Goal: Information Seeking & Learning: Learn about a topic

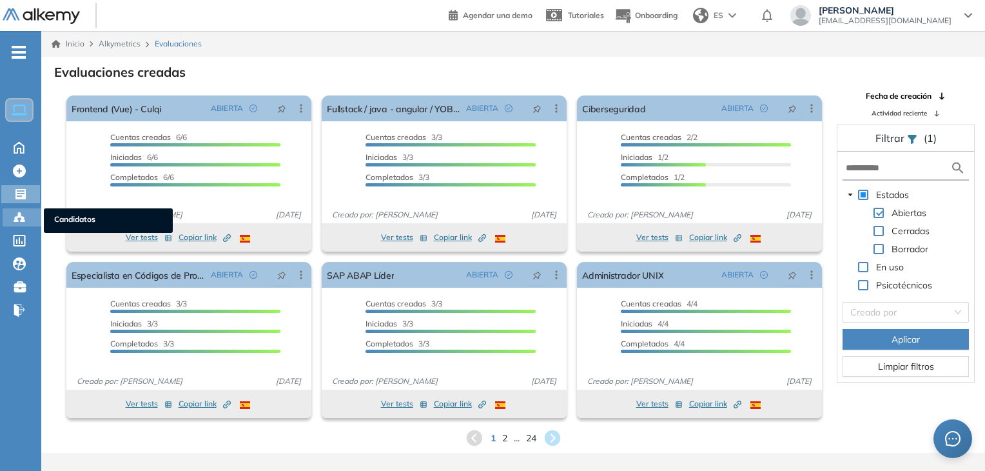
click at [18, 213] on circle at bounding box center [19, 213] width 3 height 3
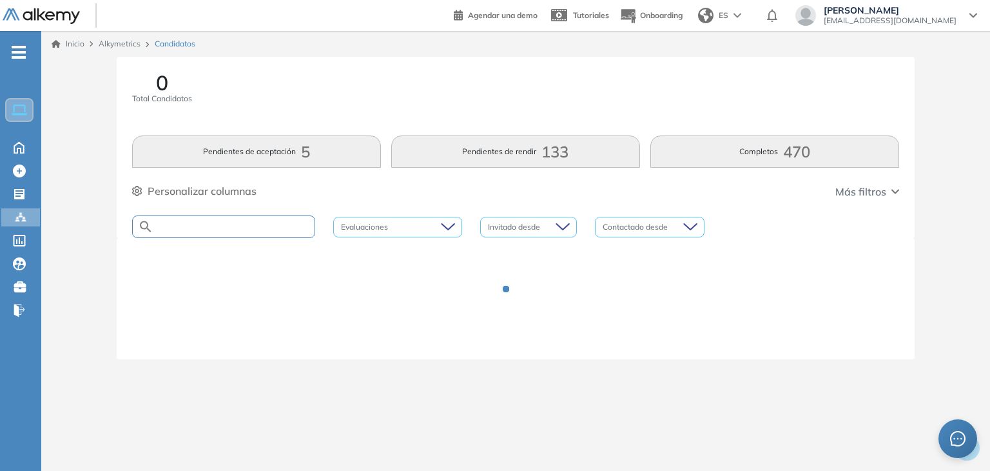
click at [225, 226] on input "text" at bounding box center [233, 227] width 161 height 10
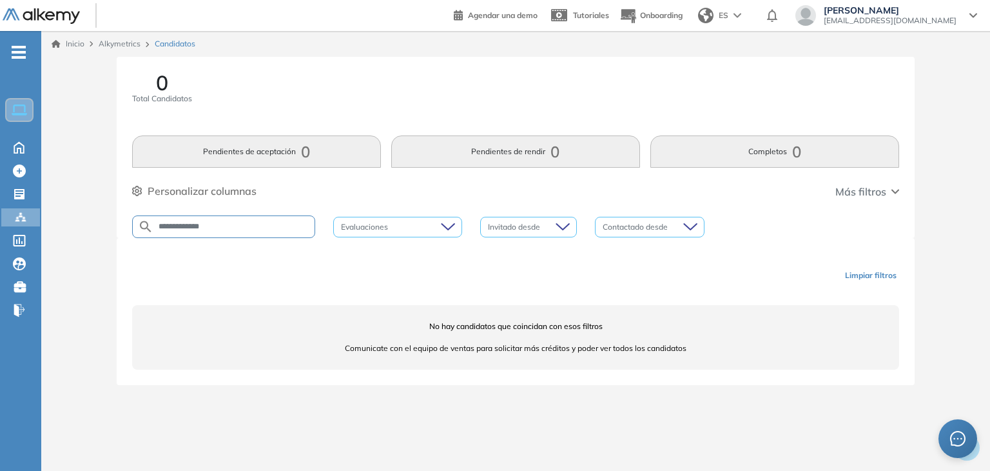
type input "**********"
click at [20, 197] on icon at bounding box center [19, 194] width 10 height 10
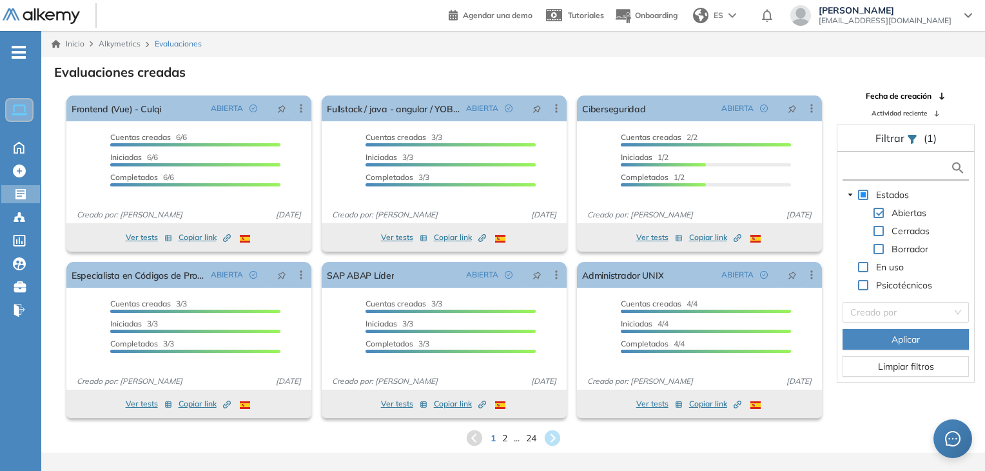
click at [877, 168] on input "text" at bounding box center [898, 168] width 104 height 14
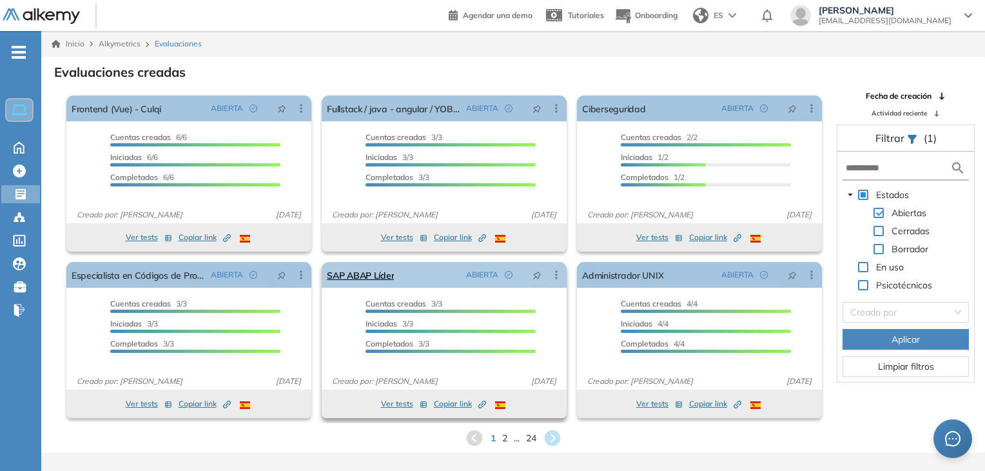
click at [372, 281] on link "SAP ABAP Líder" at bounding box center [360, 275] width 67 height 26
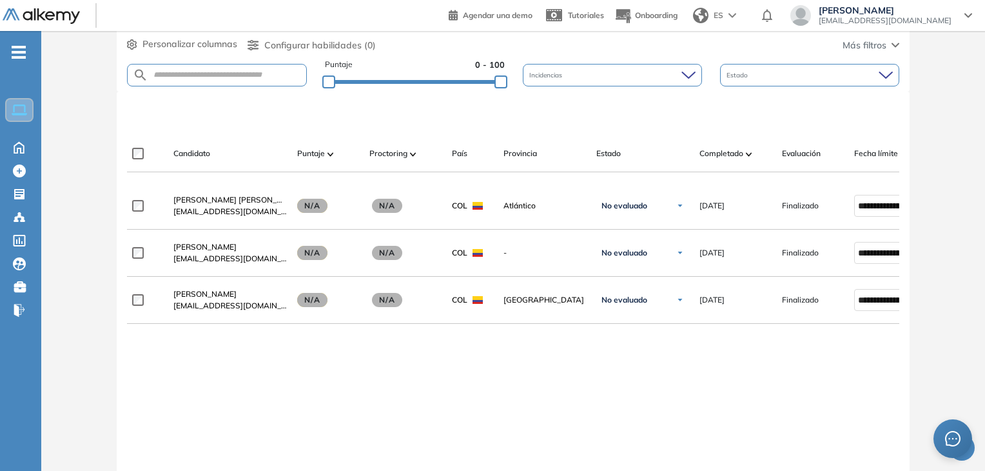
scroll to position [302, 0]
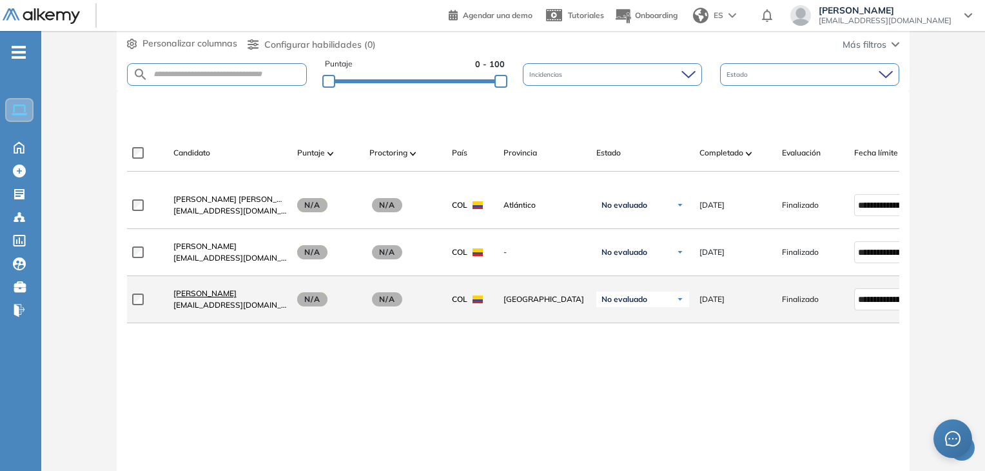
click at [222, 295] on link "[PERSON_NAME]" at bounding box center [229, 294] width 113 height 12
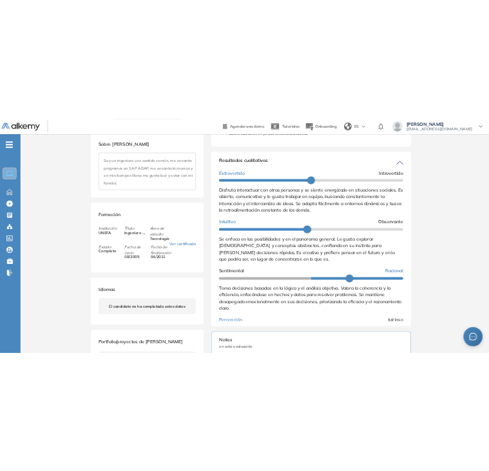
scroll to position [45, 0]
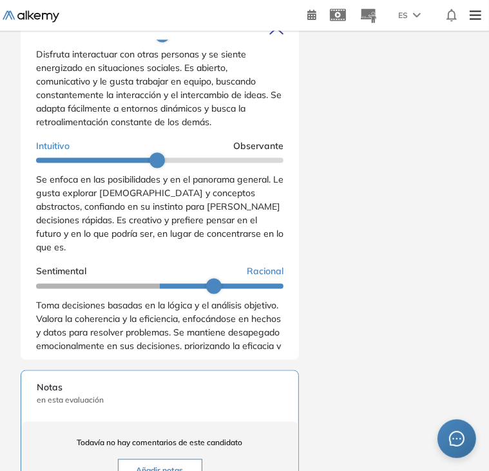
scroll to position [72, 0]
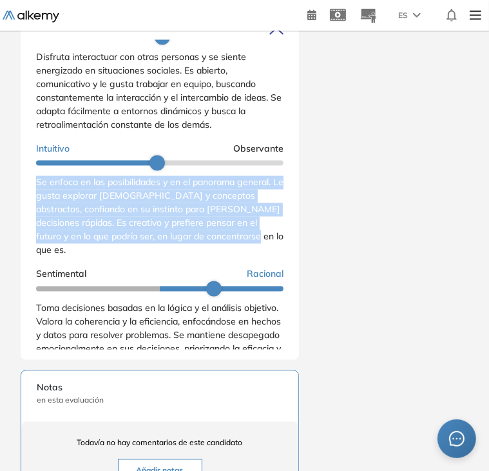
drag, startPoint x: 37, startPoint y: 199, endPoint x: 242, endPoint y: 257, distance: 213.1
click at [242, 257] on div "Se enfoca en las posibilidades y en el panorama general. Le gusta explorar [DEM…" at bounding box center [160, 216] width 248 height 81
copy span "Se enfoca en las posibilidades y en el panorama general. Le gusta explorar [DEM…"
